Goal: Task Accomplishment & Management: Complete application form

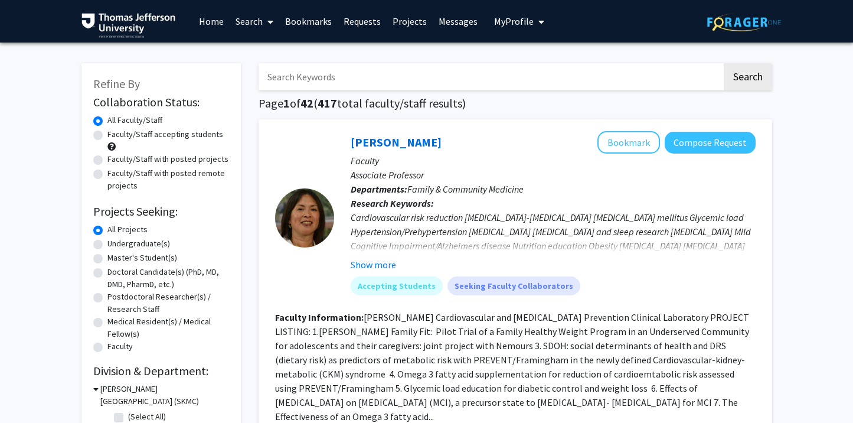
click at [334, 80] on input "Search Keywords" at bounding box center [489, 76] width 463 height 27
type input "[PERSON_NAME]"
click at [724, 63] on button "Search" at bounding box center [748, 76] width 48 height 27
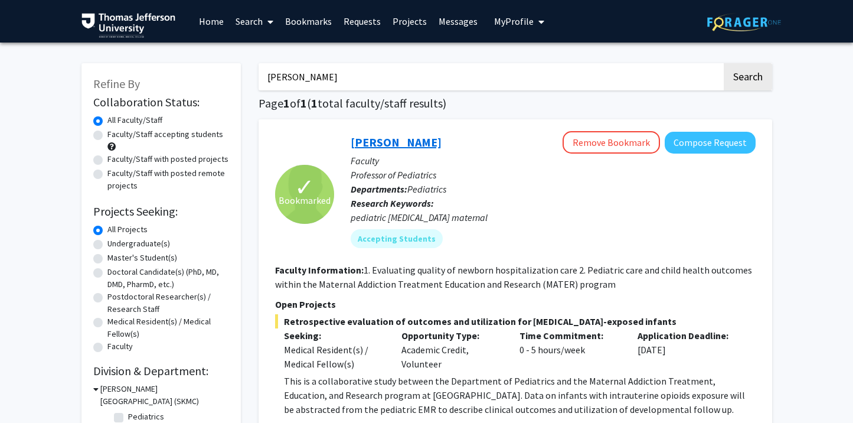
click at [369, 143] on link "[PERSON_NAME]" at bounding box center [396, 142] width 91 height 15
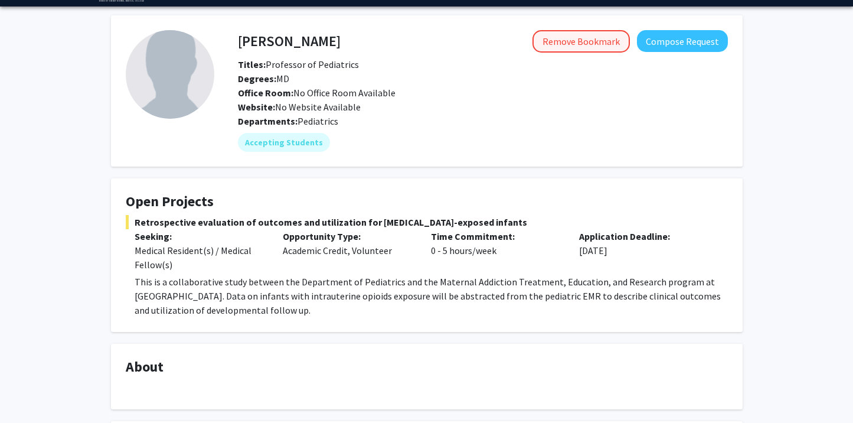
scroll to position [29, 0]
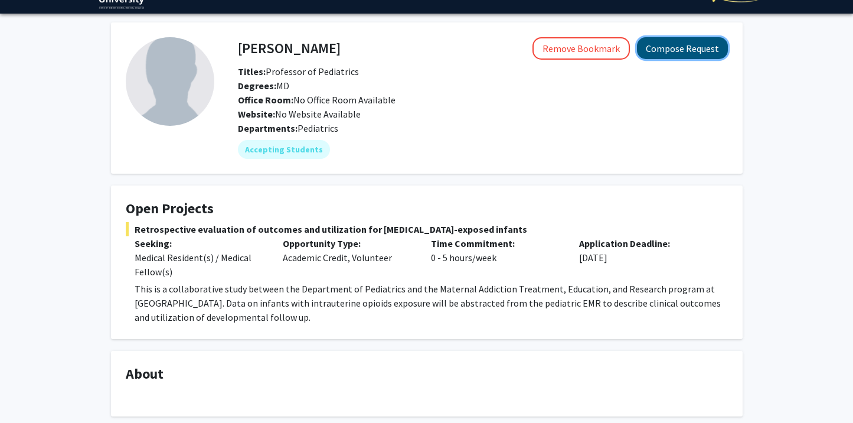
click at [676, 53] on button "Compose Request" at bounding box center [682, 48] width 91 height 22
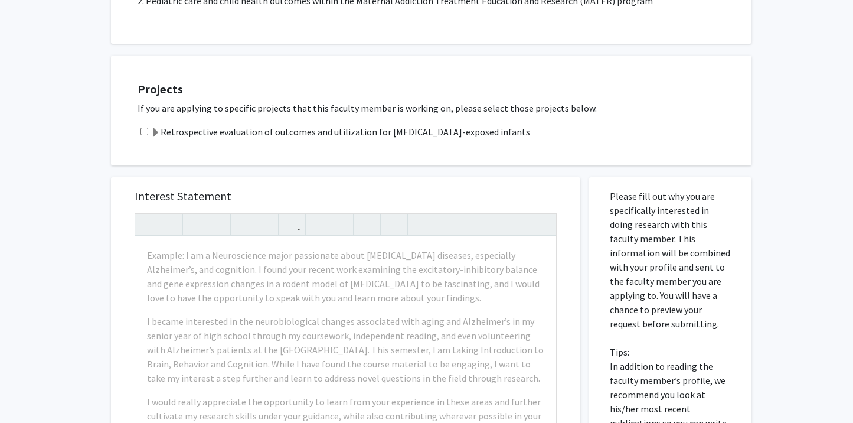
scroll to position [309, 0]
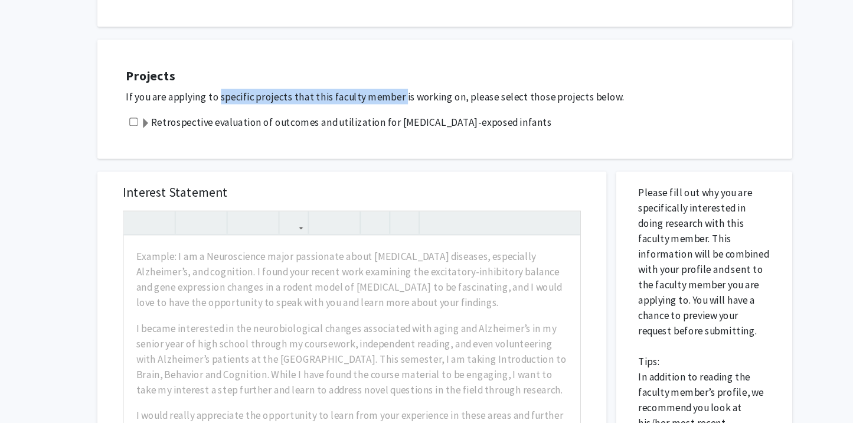
drag, startPoint x: 218, startPoint y: 103, endPoint x: 384, endPoint y: 102, distance: 166.4
click at [384, 102] on p "If you are applying to specific projects that this faculty member is working on…" at bounding box center [439, 104] width 602 height 14
click at [388, 101] on p "If you are applying to specific projects that this faculty member is working on…" at bounding box center [439, 104] width 602 height 14
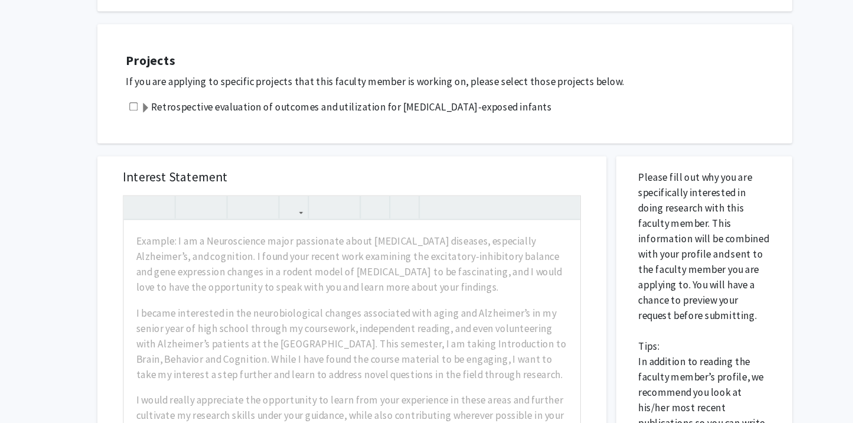
click at [350, 135] on label "Retrospective evaluation of outcomes and utilization for [MEDICAL_DATA]-exposed…" at bounding box center [340, 128] width 379 height 14
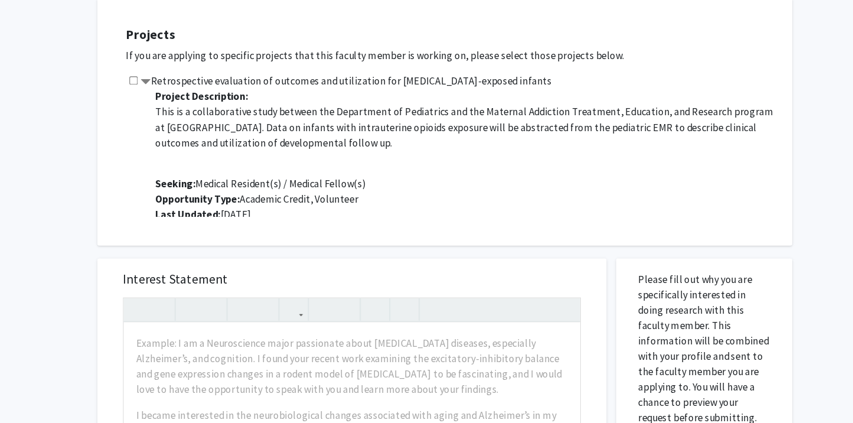
scroll to position [331, 0]
click at [145, 106] on input "checkbox" at bounding box center [144, 106] width 8 height 8
checkbox input "true"
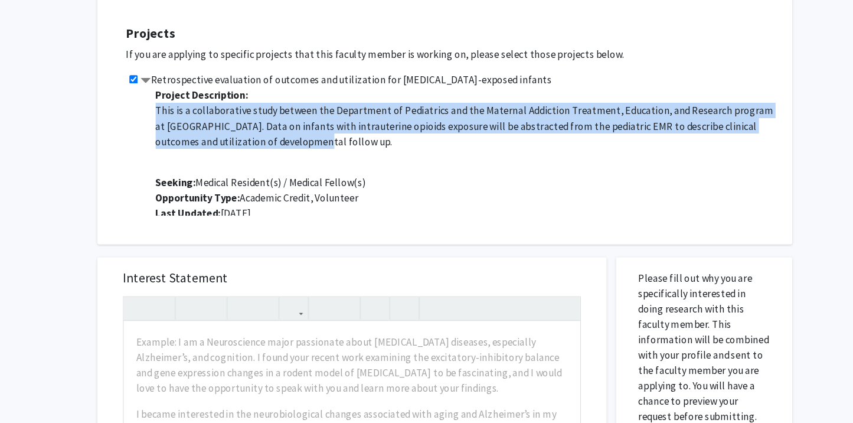
drag, startPoint x: 168, startPoint y: 133, endPoint x: 267, endPoint y: 160, distance: 102.8
click at [266, 160] on div "Project Description: This is a collaborative study between the Department of Pe…" at bounding box center [447, 172] width 584 height 118
copy p "This is a collaborative study between the Department of Pediatrics and the Mate…"
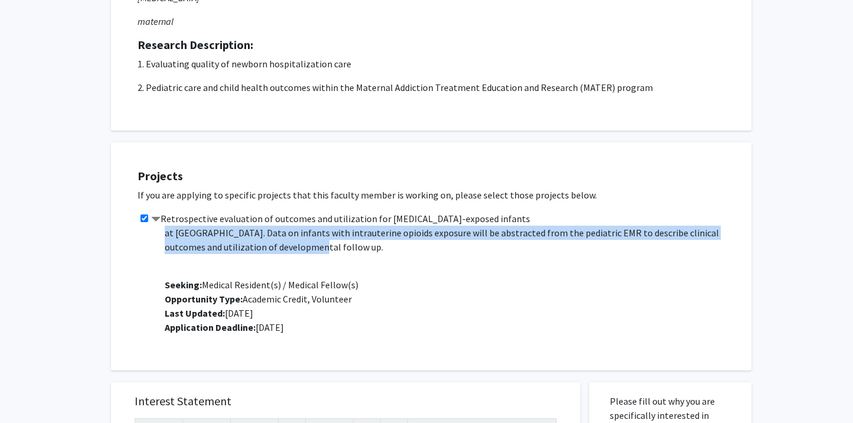
scroll to position [0, 0]
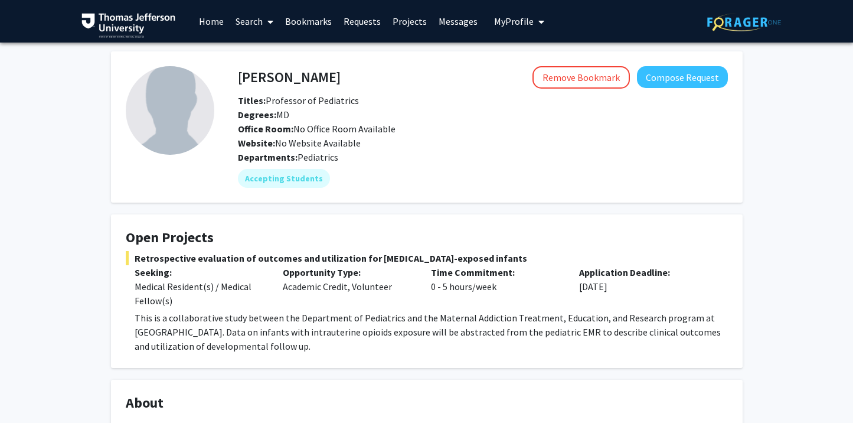
click at [509, 28] on button "My Profile" at bounding box center [518, 21] width 57 height 42
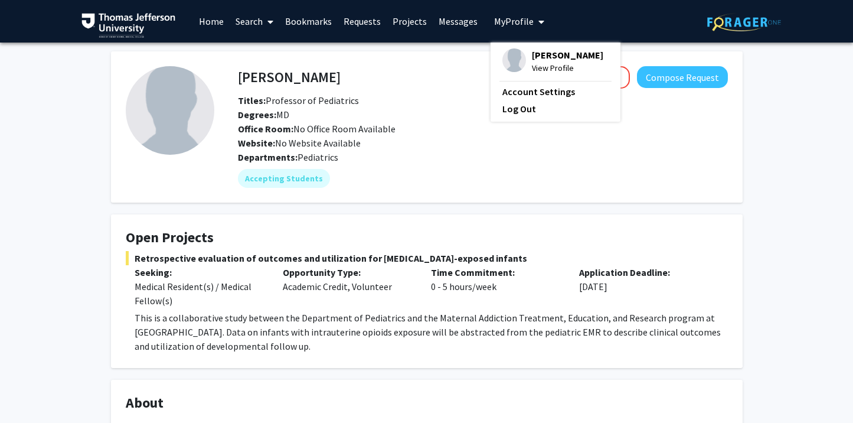
click at [521, 64] on div "[PERSON_NAME] View Profile" at bounding box center [552, 61] width 101 height 26
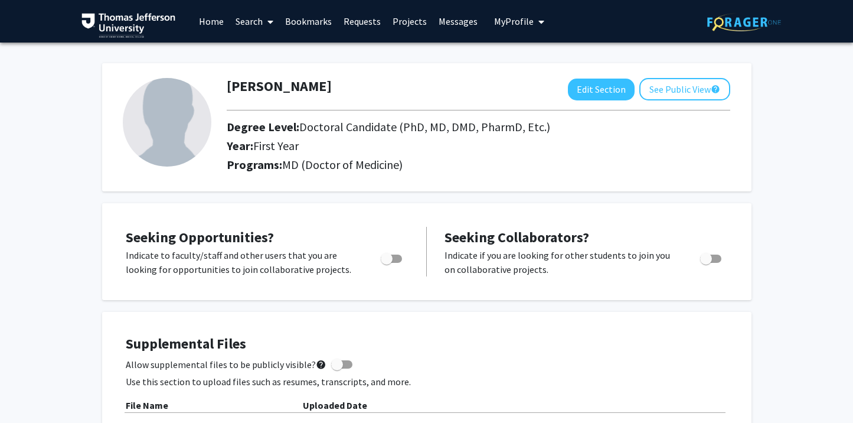
click at [212, 25] on link "Home" at bounding box center [211, 21] width 37 height 41
